Goal: Task Accomplishment & Management: Manage account settings

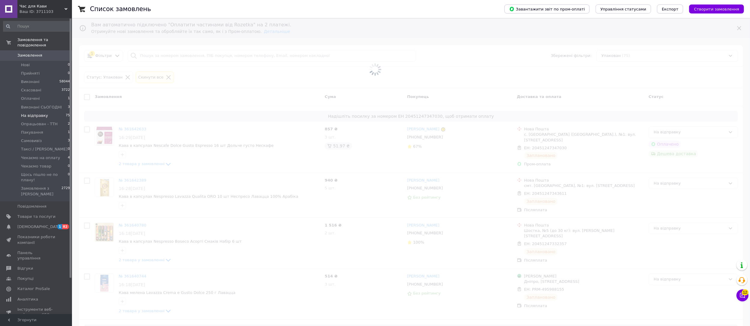
click at [44, 112] on li "На відправку 75" at bounding box center [36, 116] width 73 height 8
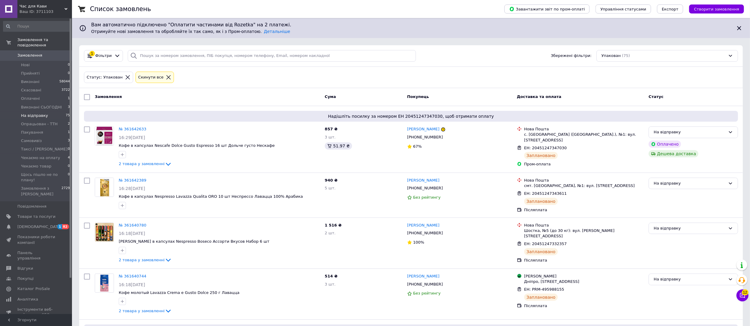
click at [85, 97] on input "checkbox" at bounding box center [87, 97] width 6 height 6
checkbox input "true"
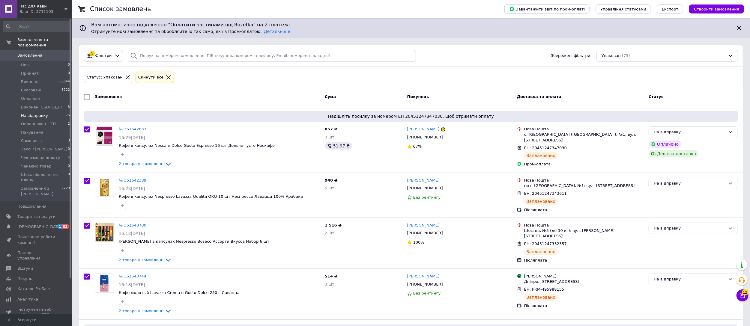
checkbox input "true"
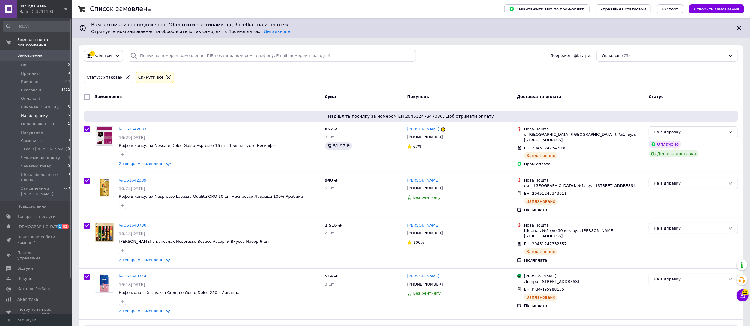
checkbox input "true"
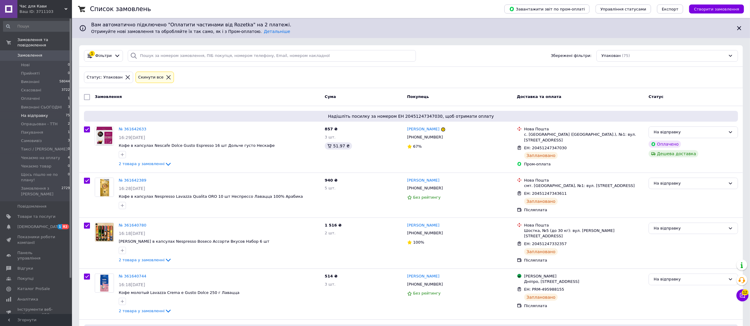
checkbox input "true"
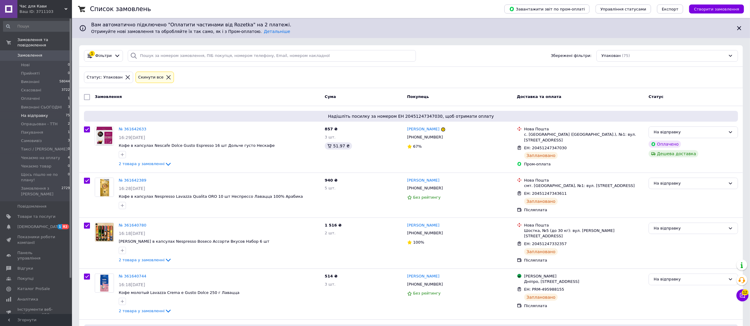
checkbox input "true"
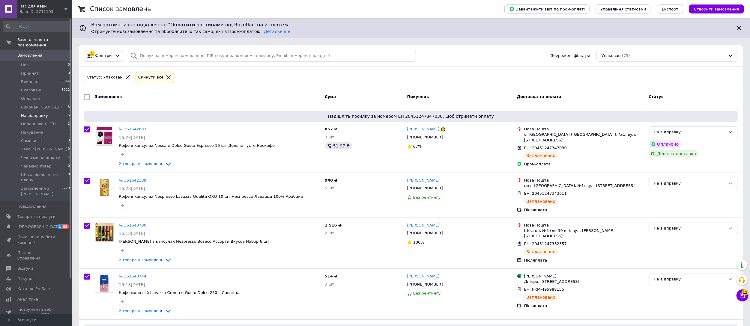
checkbox input "true"
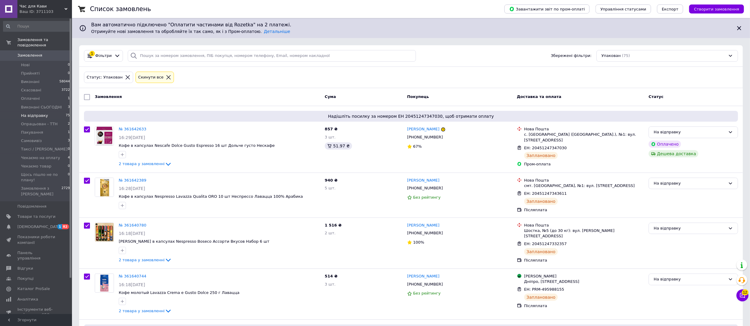
checkbox input "true"
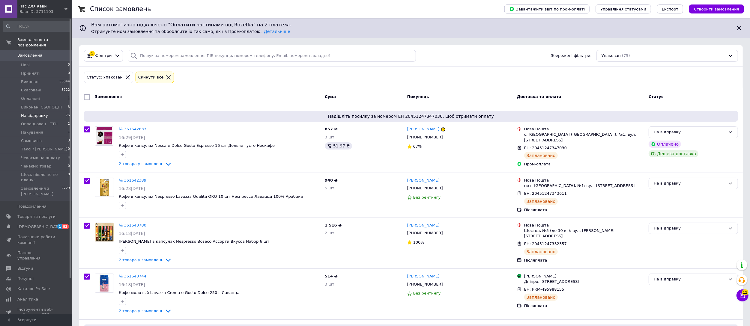
checkbox input "true"
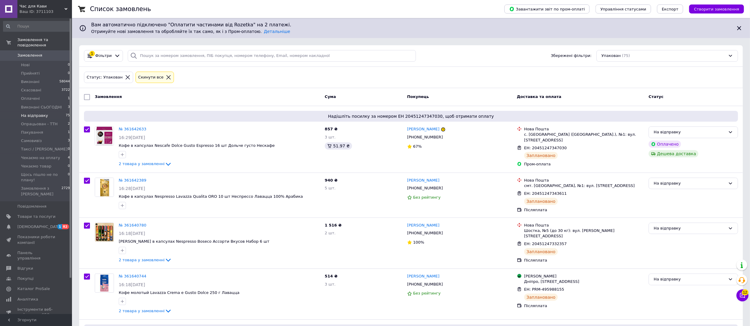
checkbox input "true"
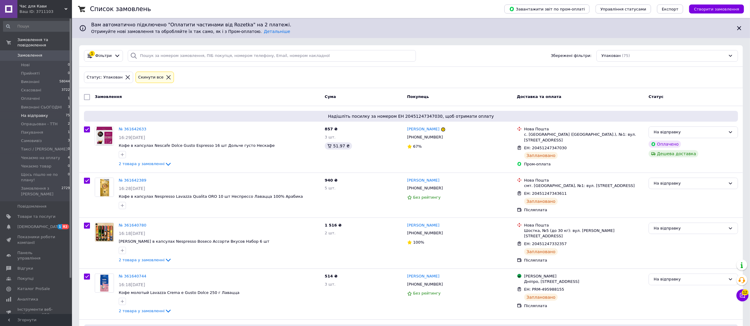
checkbox input "true"
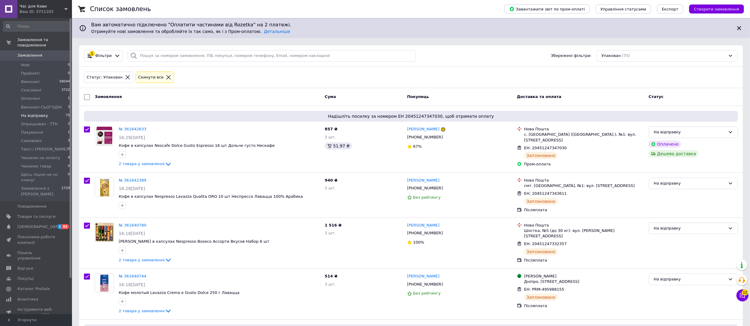
checkbox input "true"
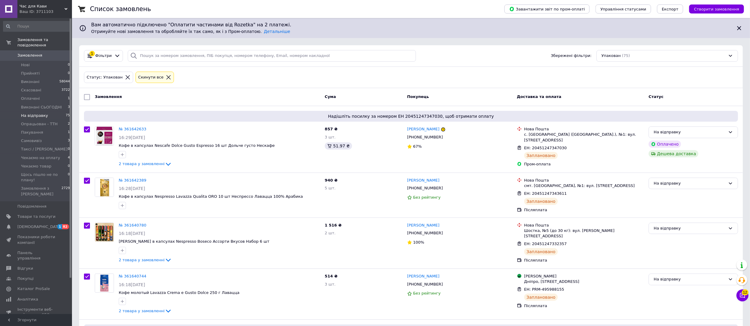
checkbox input "true"
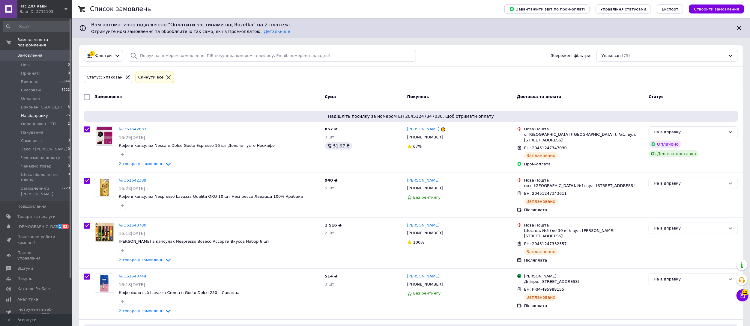
checkbox input "true"
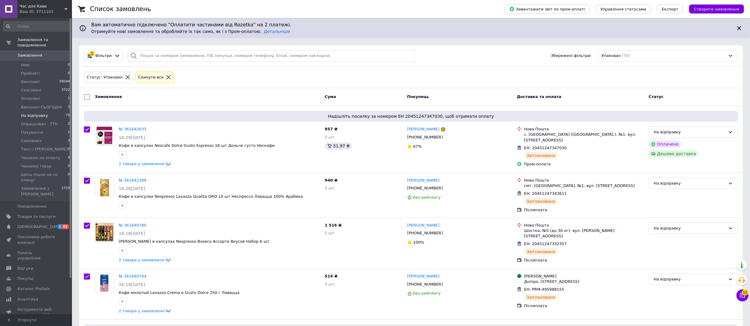
checkbox input "true"
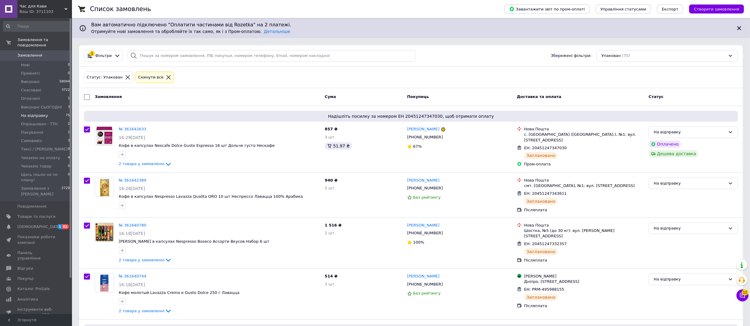
checkbox input "true"
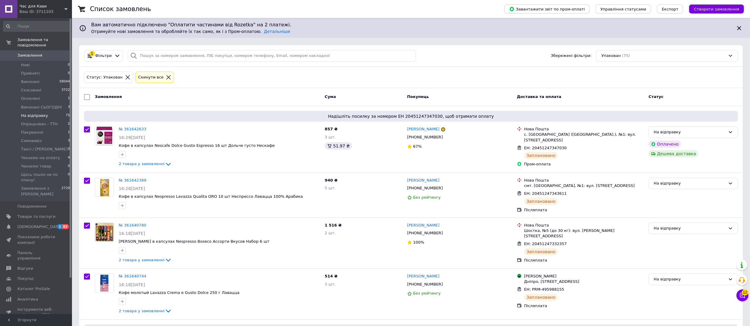
checkbox input "true"
click at [114, 97] on span "Дії для 75 замовлень" at bounding box center [116, 96] width 43 height 5
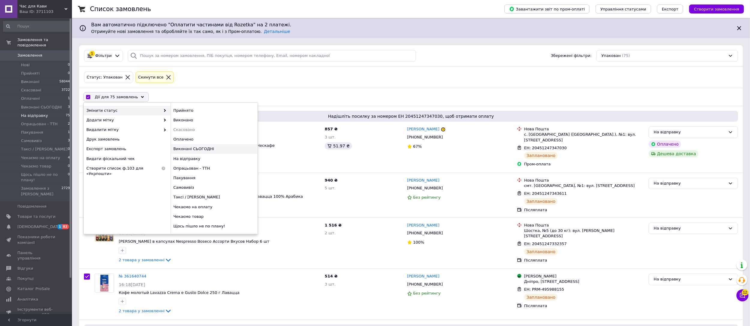
click at [205, 148] on div "Виконані СЬОГОДНІ" at bounding box center [214, 149] width 87 height 10
checkbox input "false"
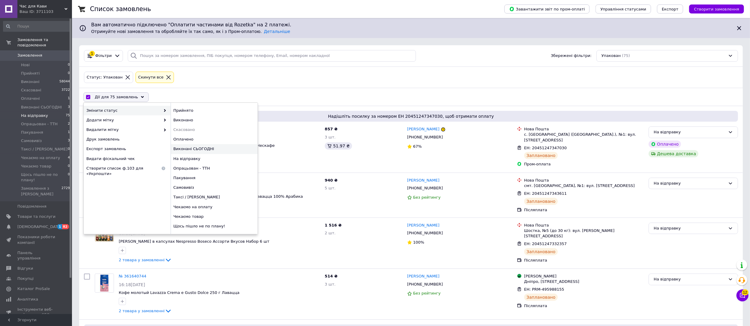
checkbox input "false"
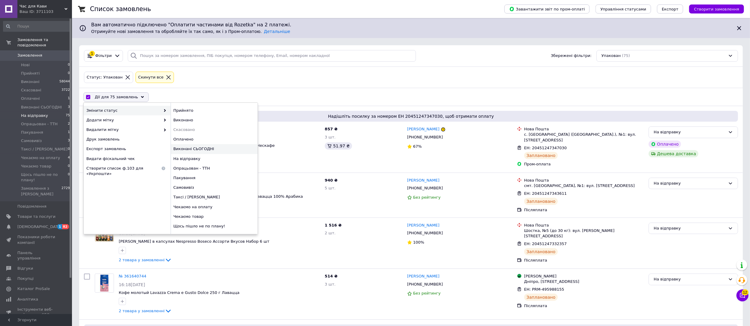
checkbox input "false"
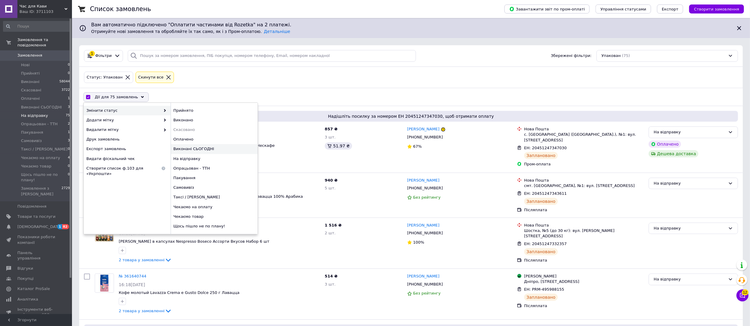
checkbox input "false"
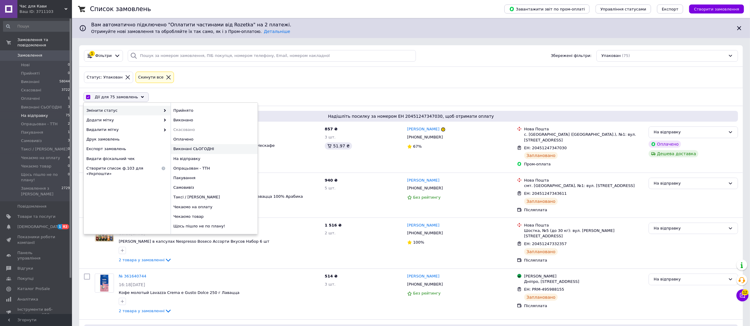
checkbox input "false"
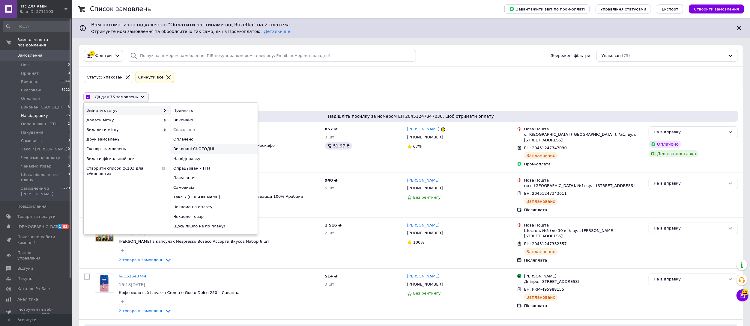
checkbox input "false"
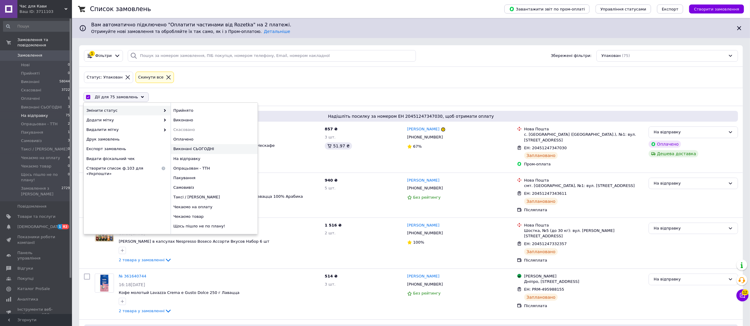
checkbox input "false"
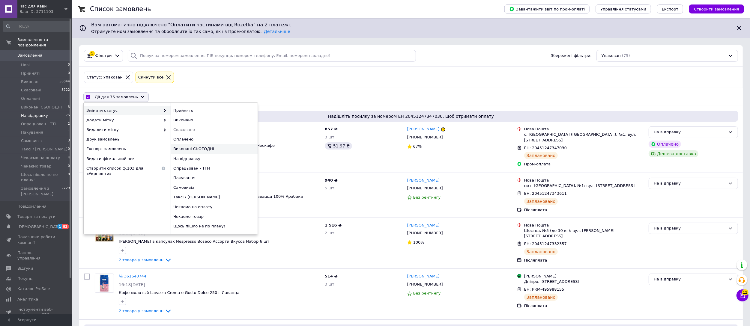
checkbox input "false"
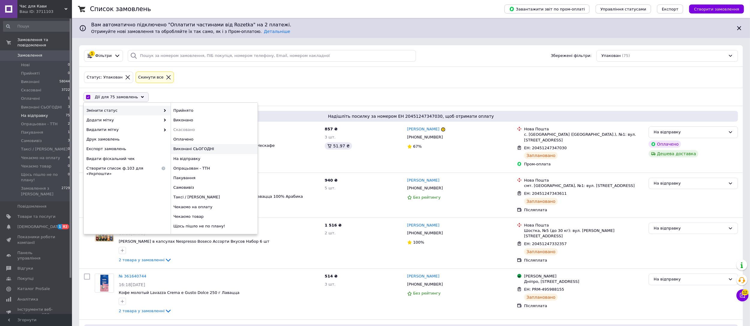
checkbox input "false"
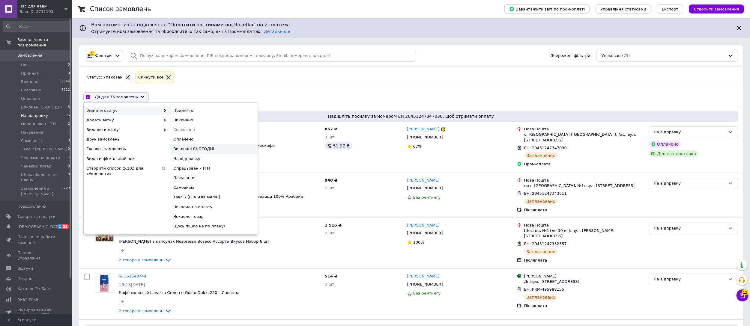
checkbox input "false"
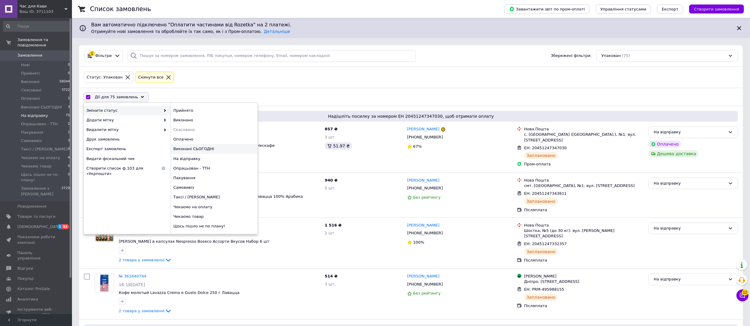
checkbox input "false"
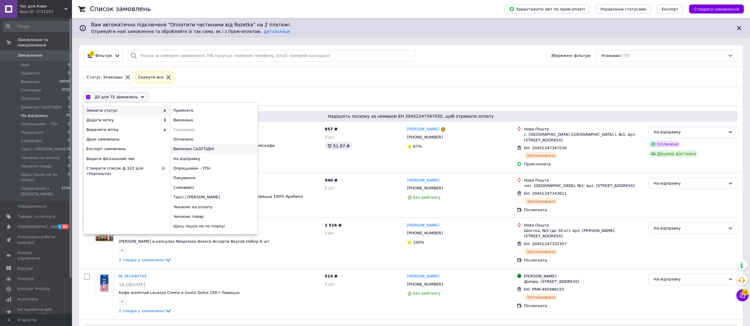
checkbox input "false"
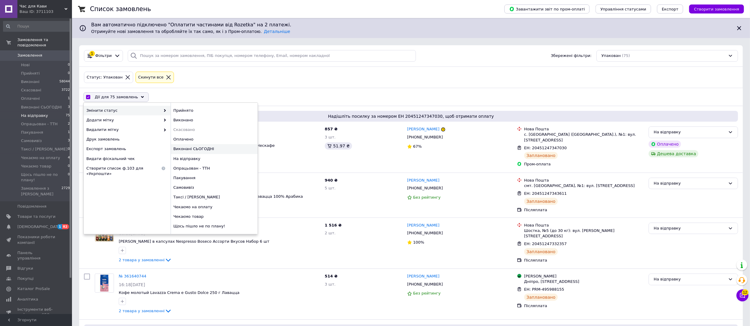
checkbox input "false"
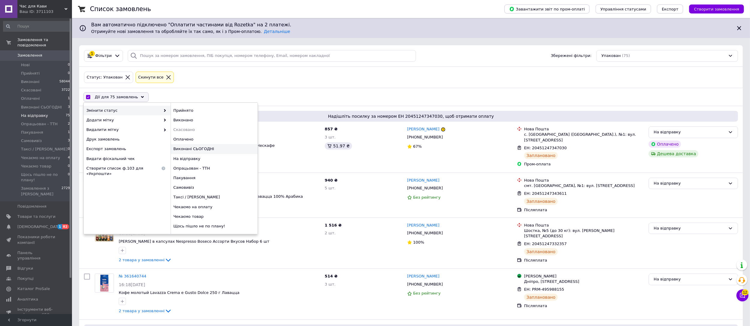
checkbox input "false"
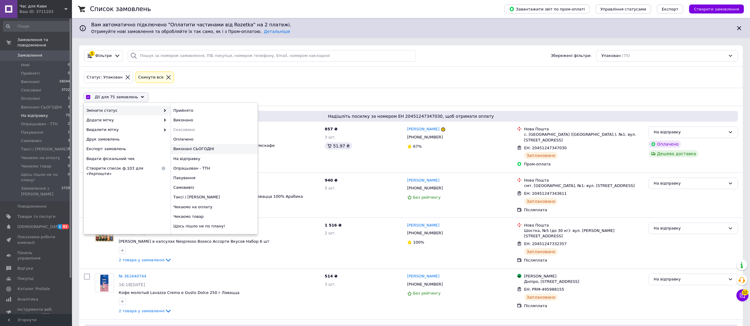
checkbox input "false"
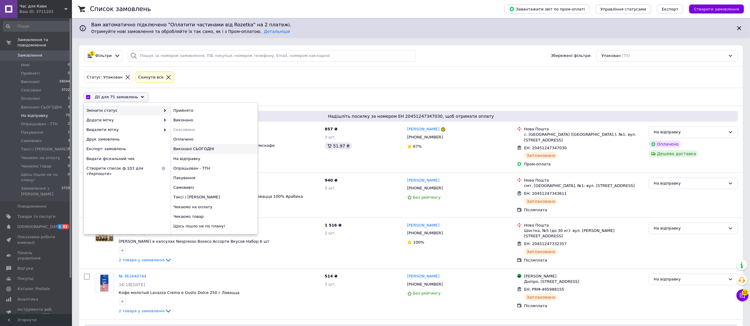
checkbox input "false"
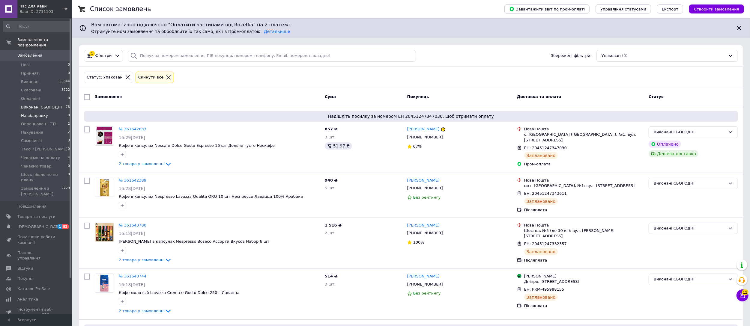
click at [25, 105] on span "Виконані СЬОГОДНІ" at bounding box center [41, 107] width 41 height 5
click at [85, 97] on input "checkbox" at bounding box center [87, 97] width 6 height 6
checkbox input "true"
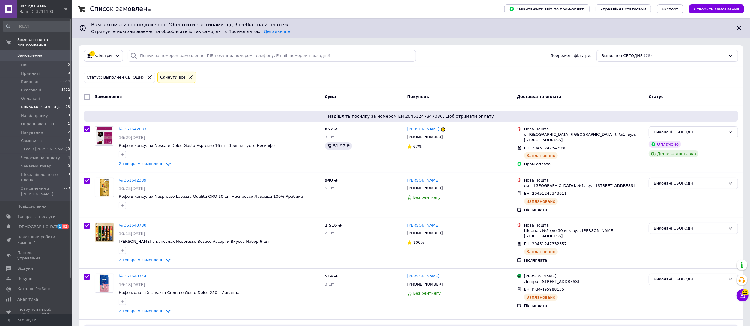
checkbox input "true"
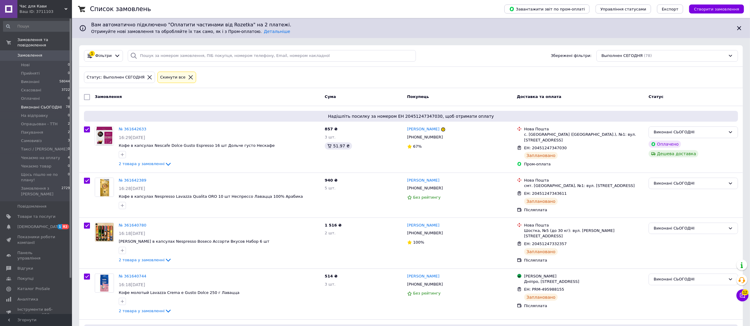
checkbox input "true"
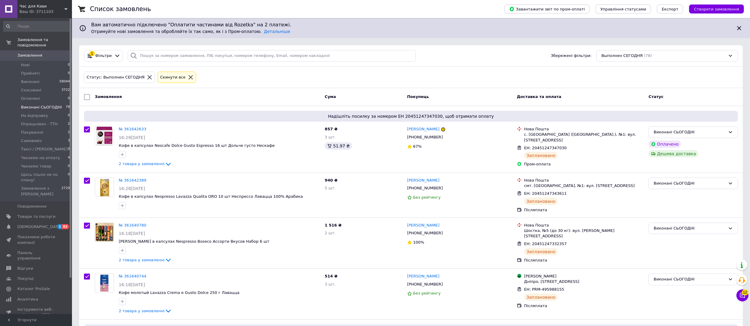
checkbox input "true"
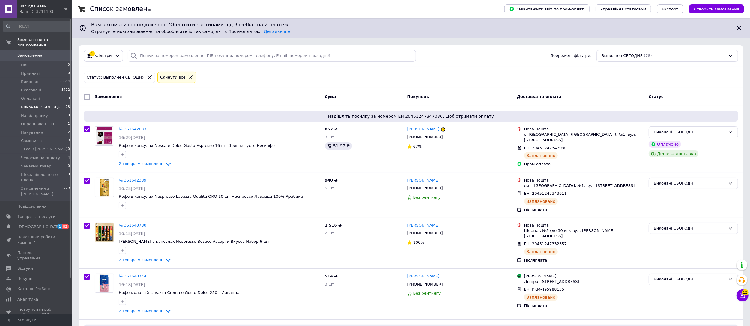
checkbox input "true"
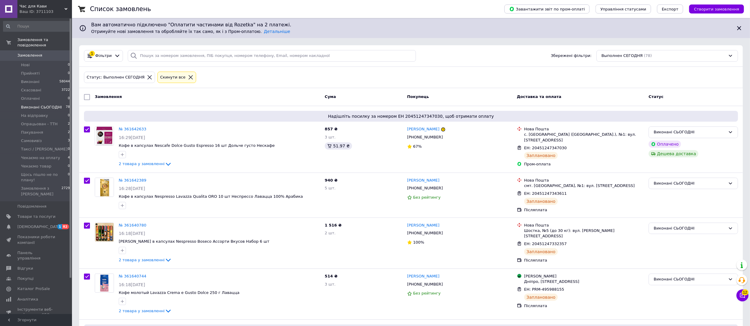
checkbox input "true"
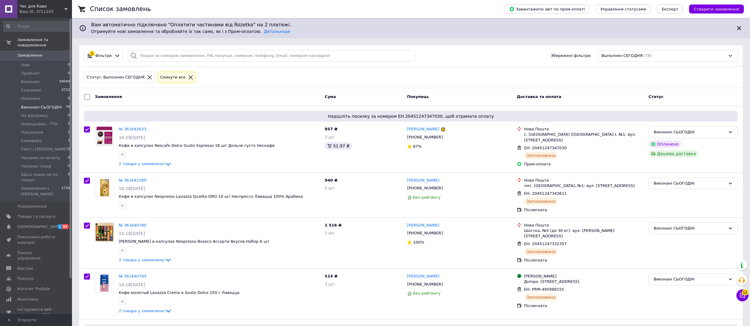
checkbox input "true"
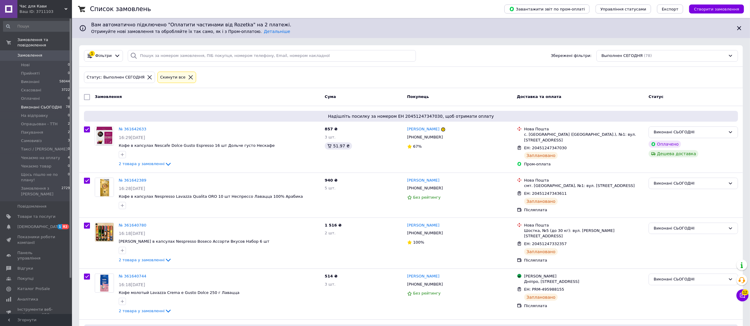
checkbox input "true"
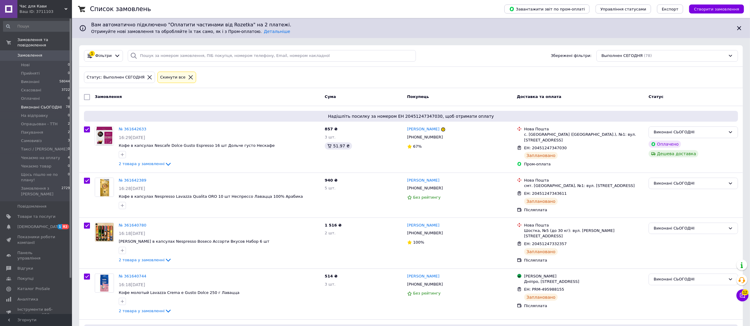
checkbox input "true"
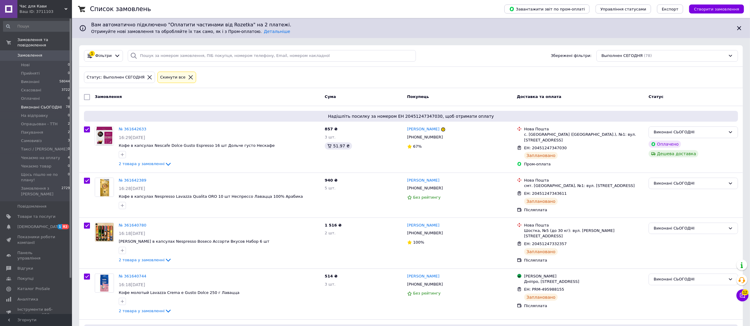
checkbox input "true"
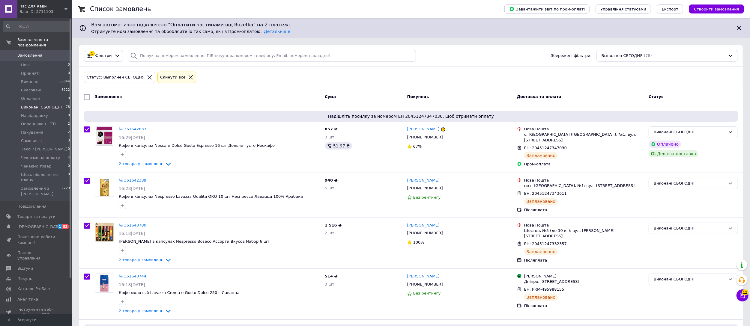
checkbox input "true"
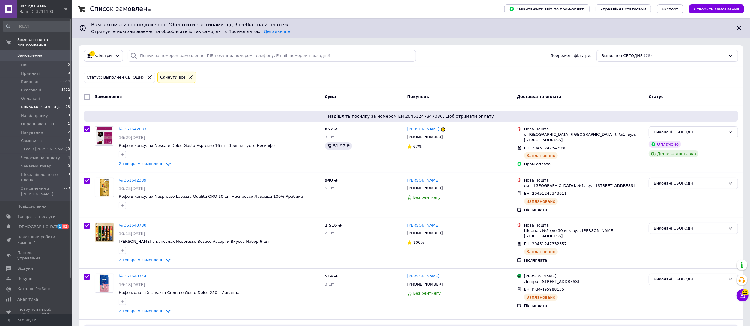
checkbox input "true"
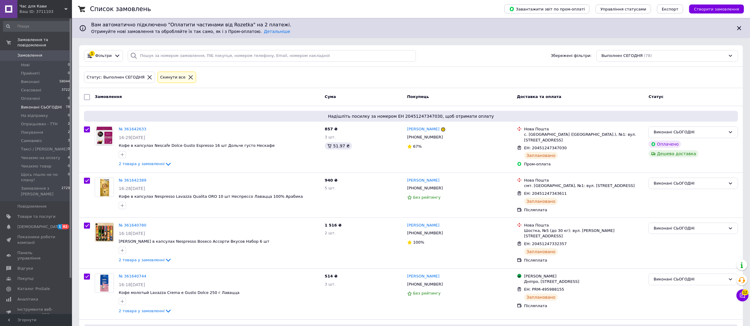
checkbox input "true"
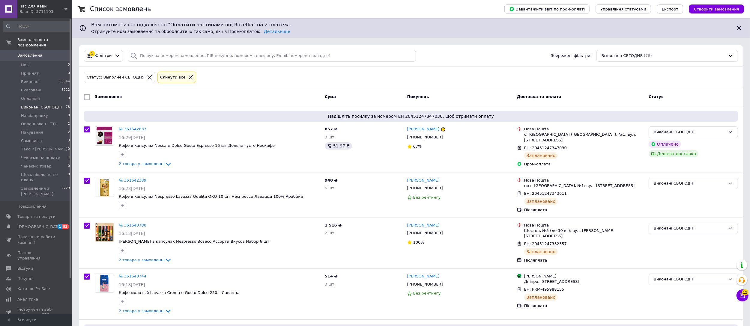
checkbox input "true"
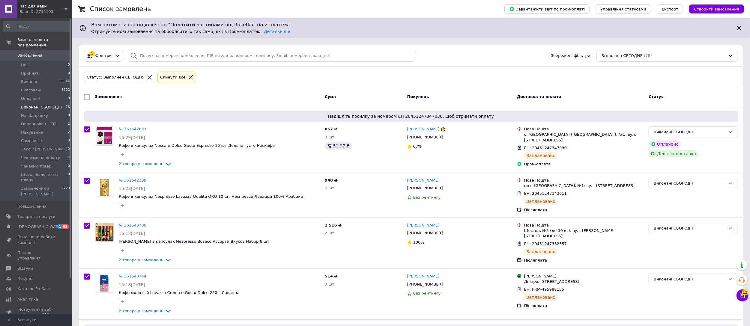
checkbox input "true"
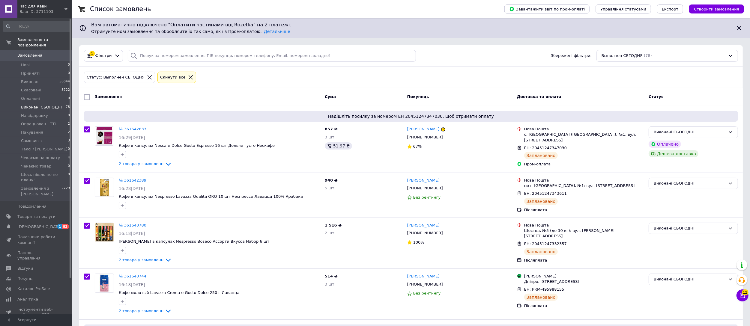
checkbox input "true"
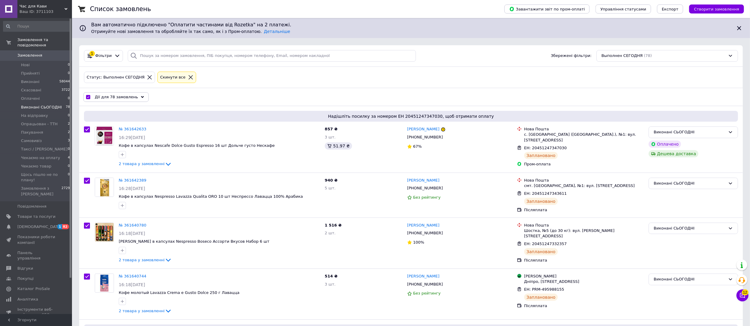
click at [118, 97] on span "Дії для 78 замовлень" at bounding box center [116, 96] width 43 height 5
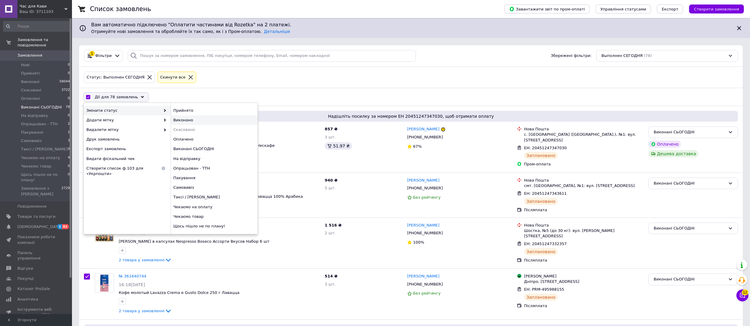
click at [190, 119] on div "Виконано" at bounding box center [214, 120] width 87 height 10
checkbox input "false"
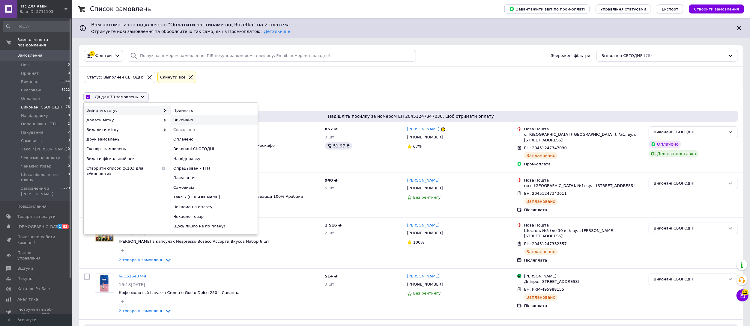
checkbox input "false"
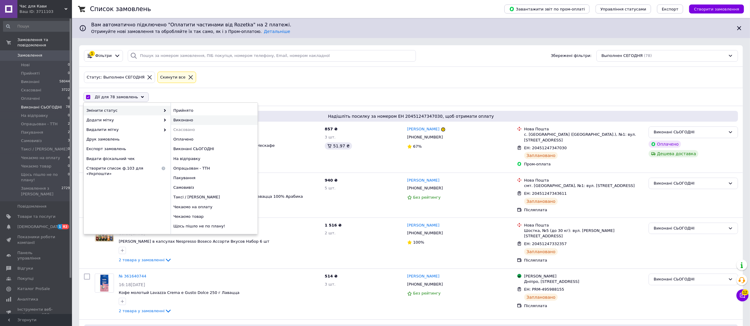
checkbox input "false"
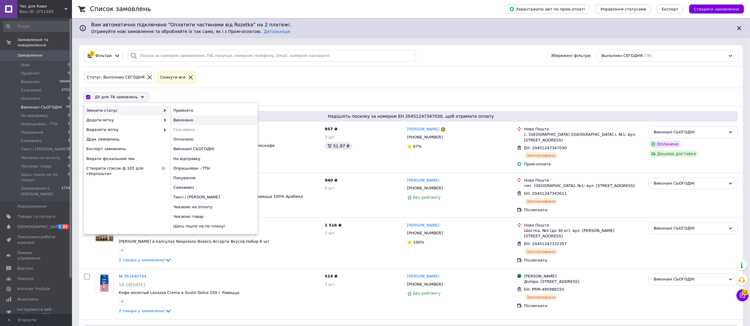
checkbox input "false"
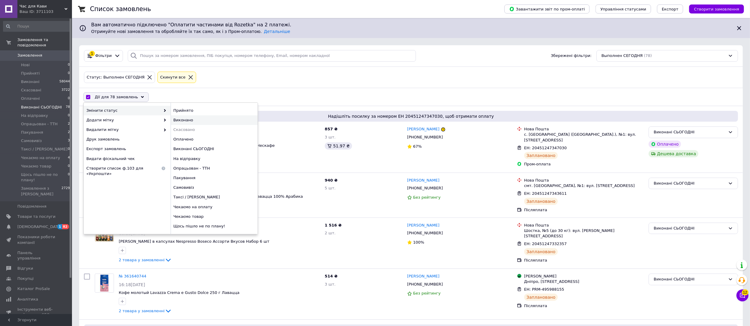
checkbox input "false"
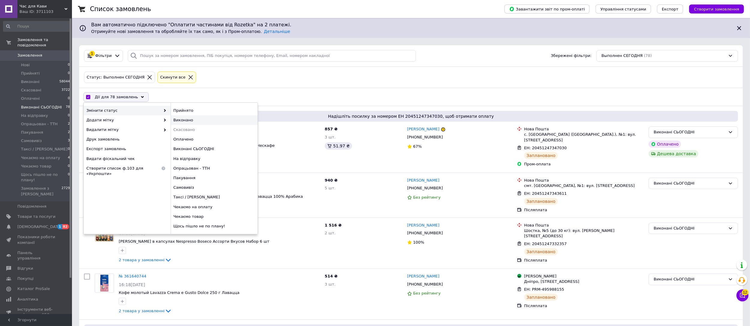
checkbox input "false"
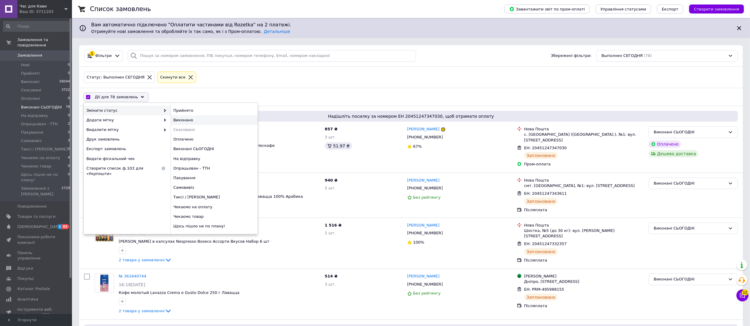
checkbox input "false"
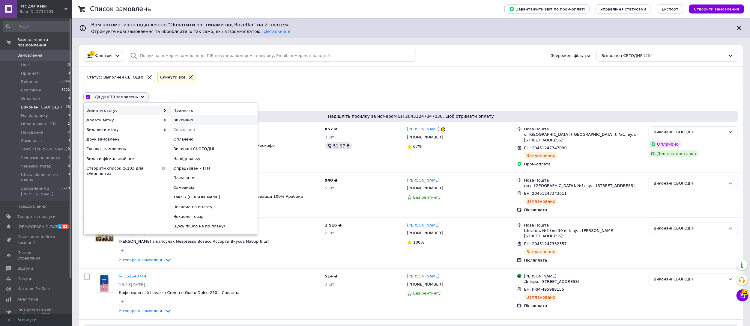
checkbox input "false"
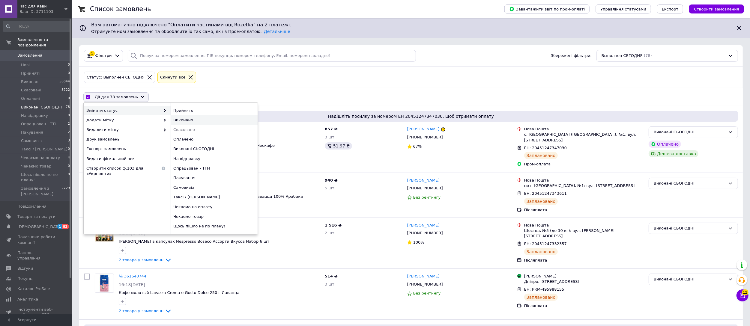
checkbox input "false"
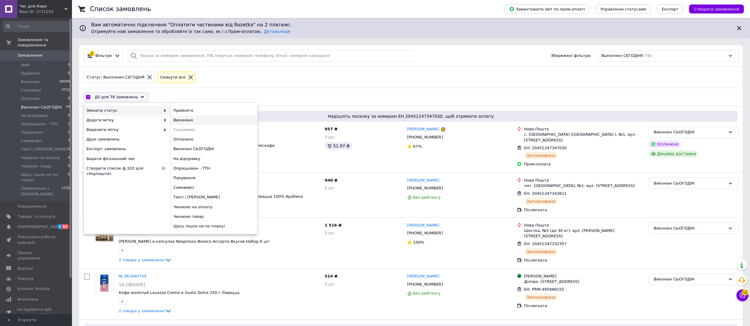
checkbox input "false"
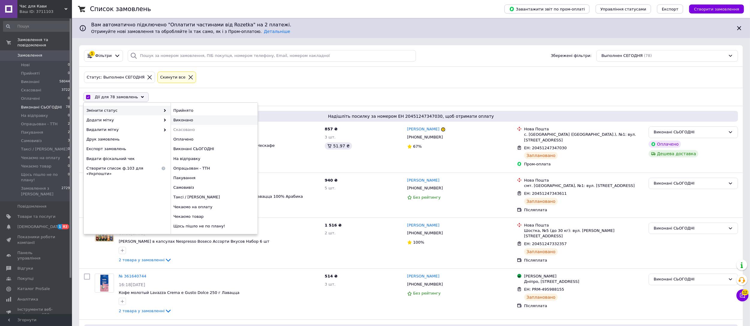
checkbox input "false"
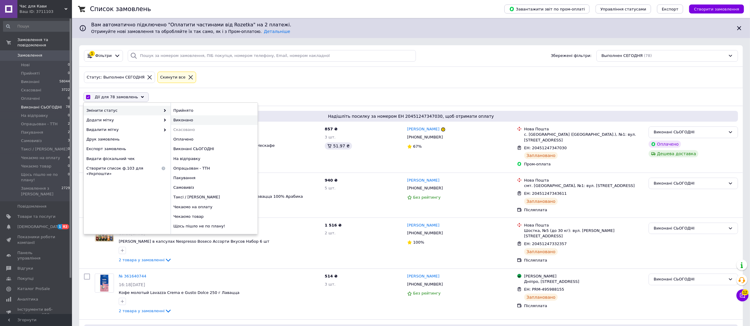
checkbox input "false"
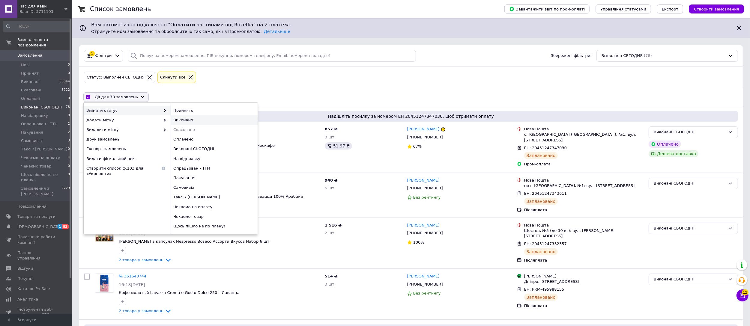
checkbox input "false"
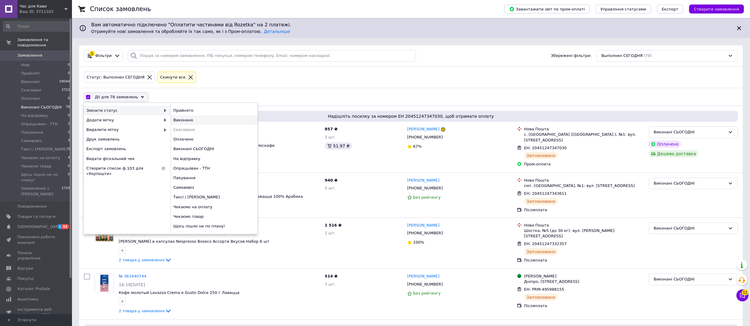
checkbox input "false"
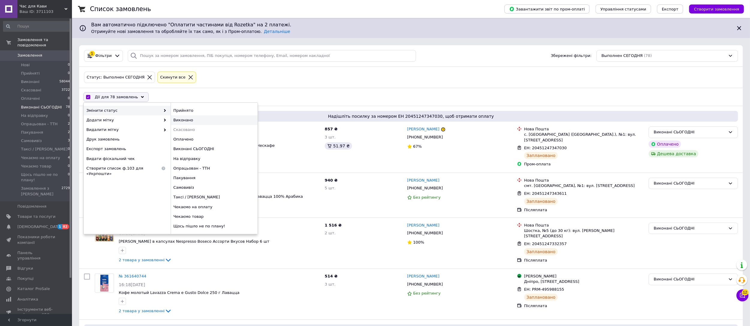
checkbox input "false"
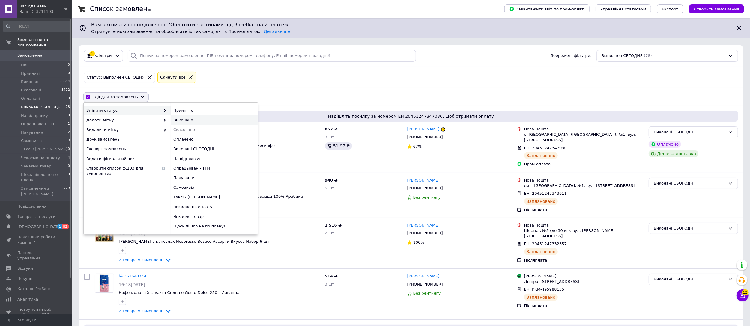
checkbox input "false"
